Goal: Transaction & Acquisition: Purchase product/service

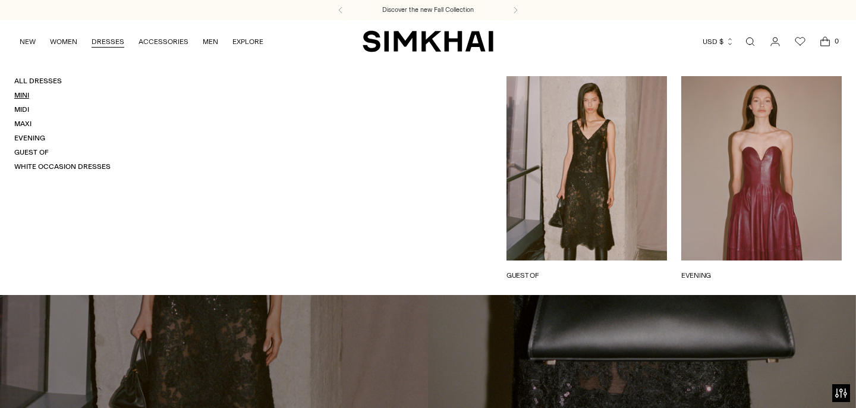
click at [24, 93] on link "Mini" at bounding box center [21, 95] width 15 height 8
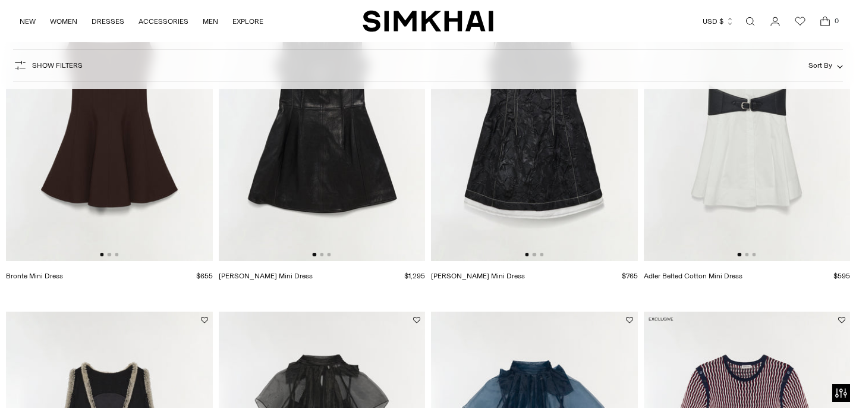
scroll to position [221, 0]
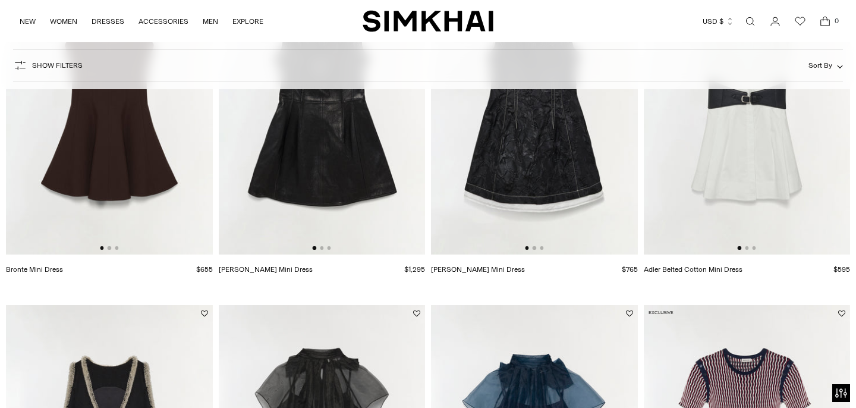
click at [105, 247] on div at bounding box center [109, 248] width 18 height 4
click at [112, 248] on div at bounding box center [109, 248] width 18 height 4
click at [109, 248] on button "Go to slide 2" at bounding box center [110, 248] width 4 height 4
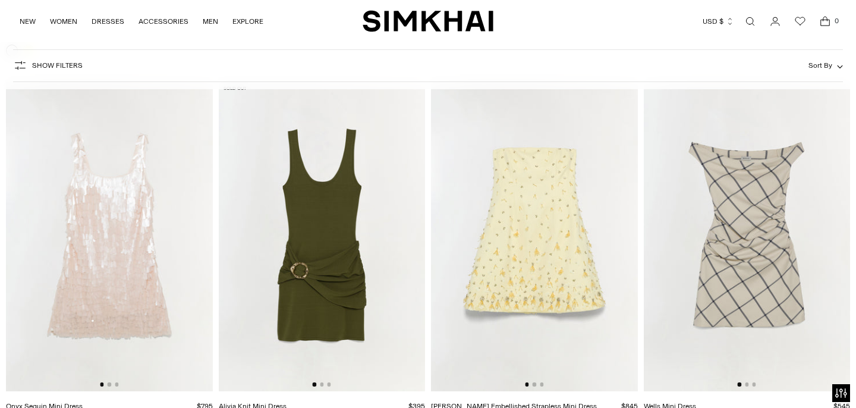
scroll to position [2297, 0]
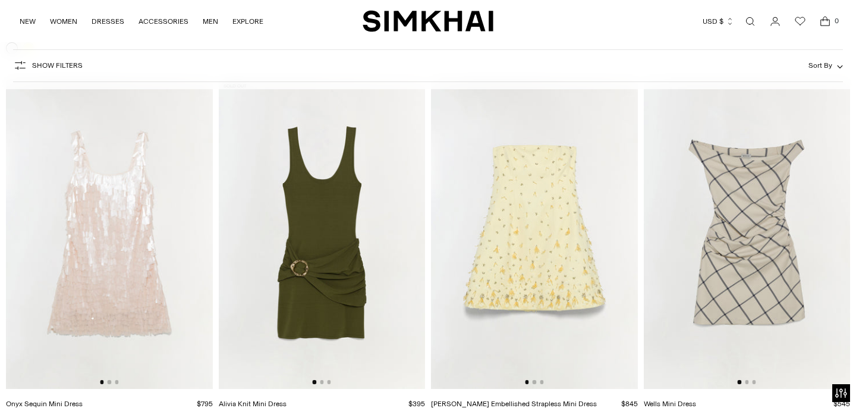
click at [324, 383] on div at bounding box center [322, 382] width 18 height 4
click at [323, 382] on button "Go to slide 2" at bounding box center [322, 382] width 4 height 4
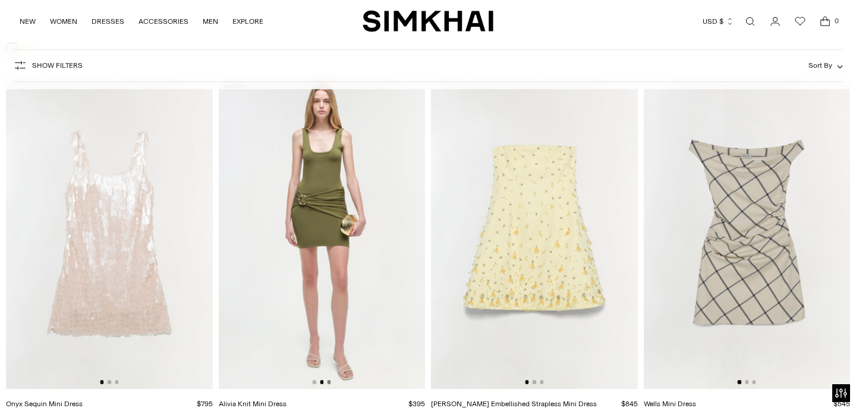
click at [330, 383] on button "Go to slide 3" at bounding box center [329, 382] width 4 height 4
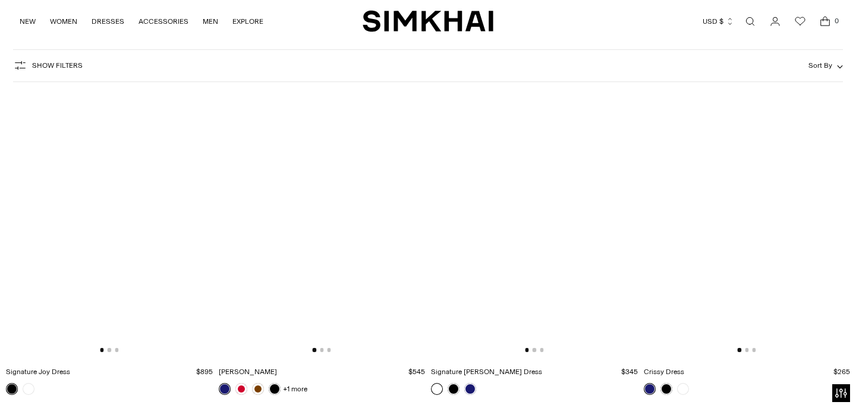
scroll to position [3815, 0]
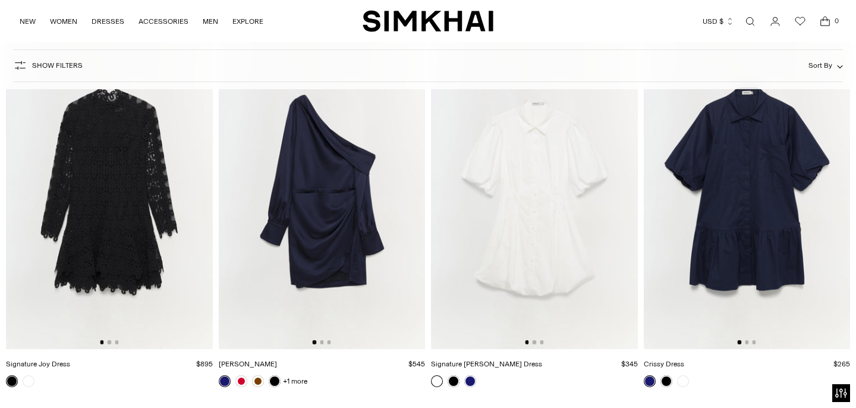
click at [107, 341] on div at bounding box center [109, 342] width 18 height 4
click at [111, 341] on div at bounding box center [109, 342] width 18 height 4
click at [107, 340] on img at bounding box center [109, 194] width 207 height 310
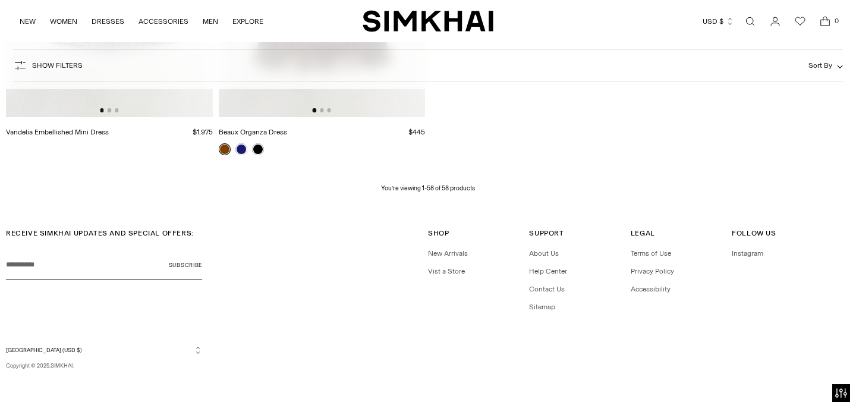
scroll to position [5523, 0]
